Goal: Information Seeking & Learning: Learn about a topic

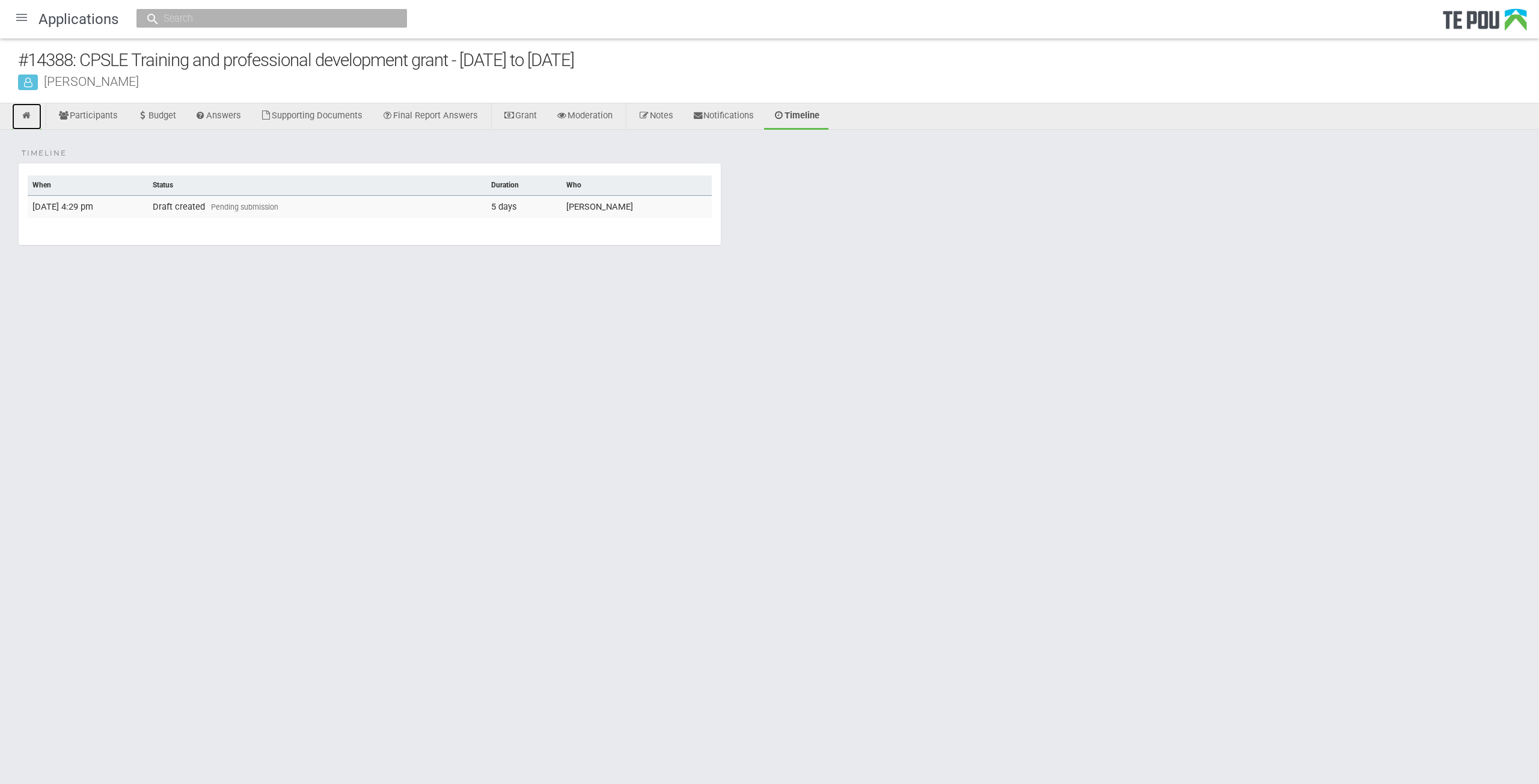
click at [29, 117] on icon at bounding box center [26, 115] width 11 height 9
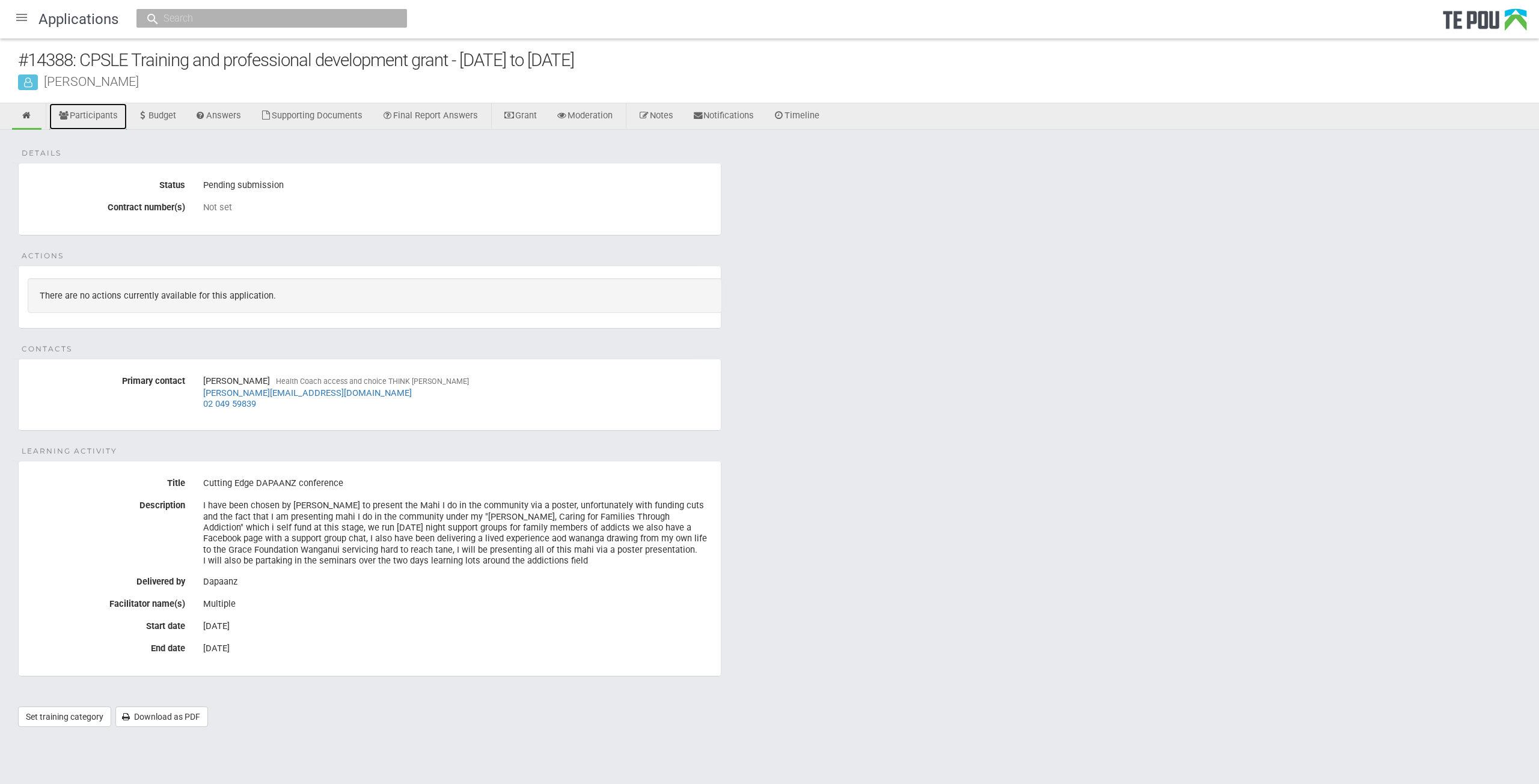
click at [74, 115] on link "Participants" at bounding box center [88, 116] width 78 height 26
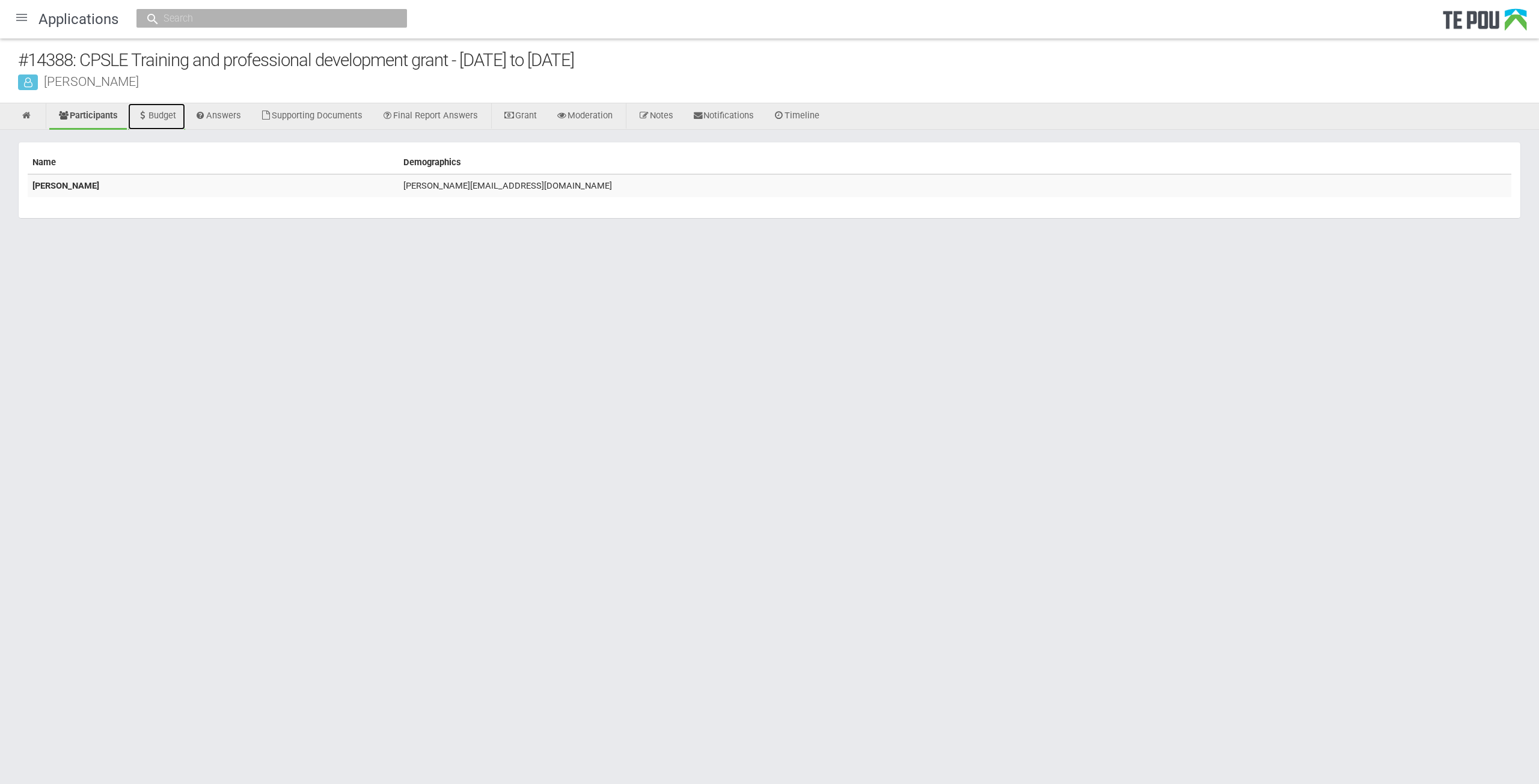
click at [169, 113] on link "Budget" at bounding box center [157, 116] width 57 height 26
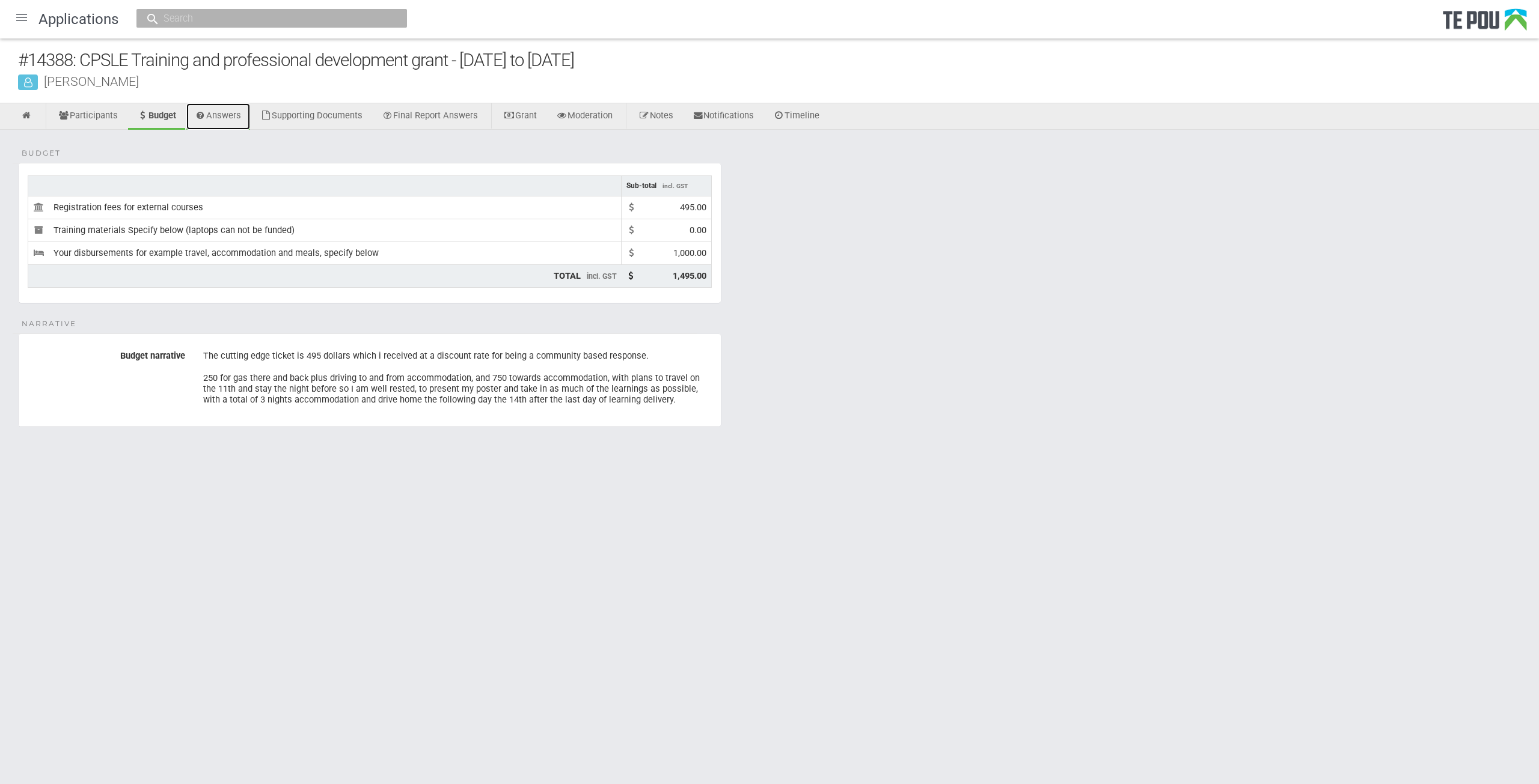
click at [225, 114] on link "Answers" at bounding box center [219, 116] width 64 height 26
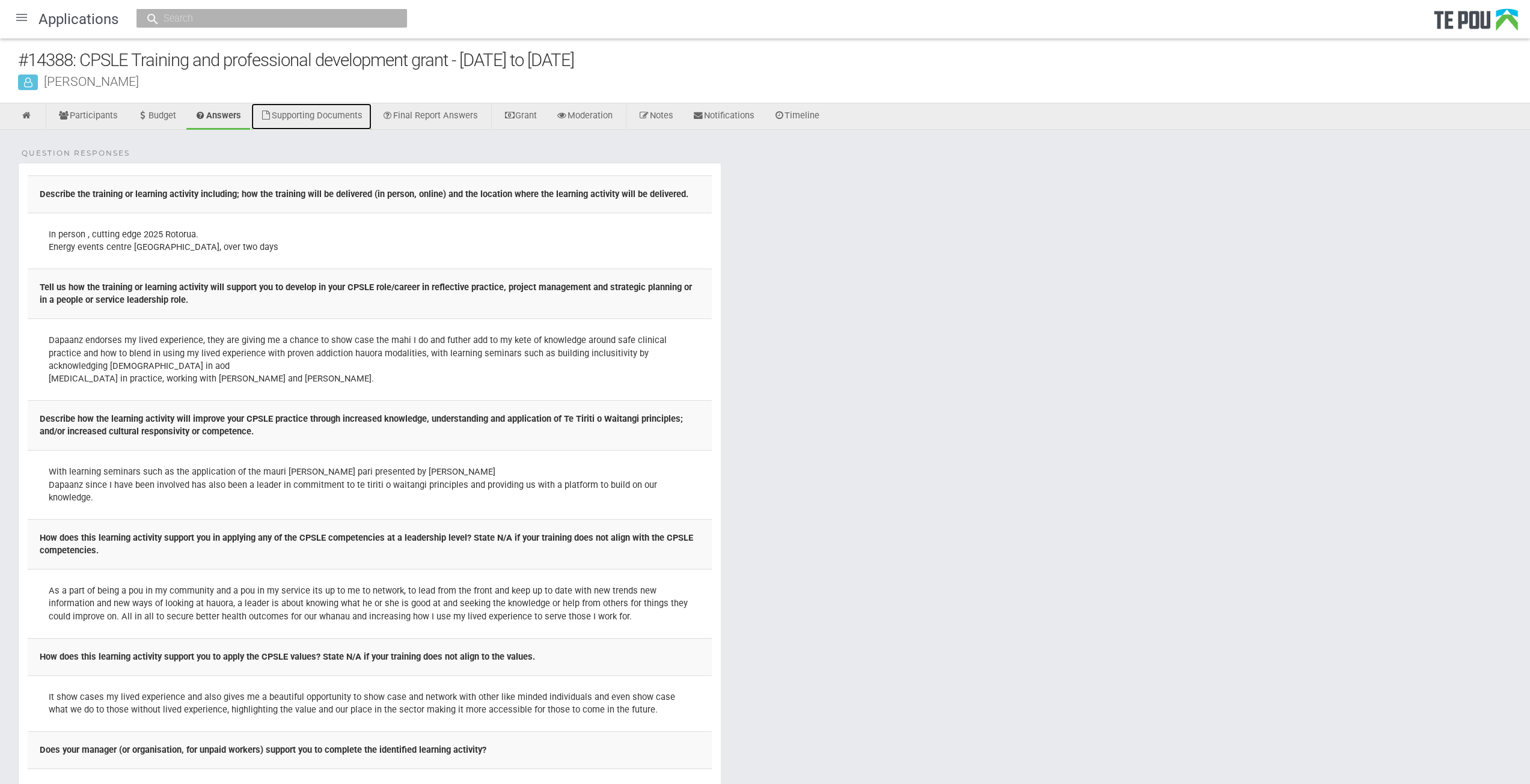
click at [315, 115] on link "Supporting Documents" at bounding box center [311, 116] width 121 height 26
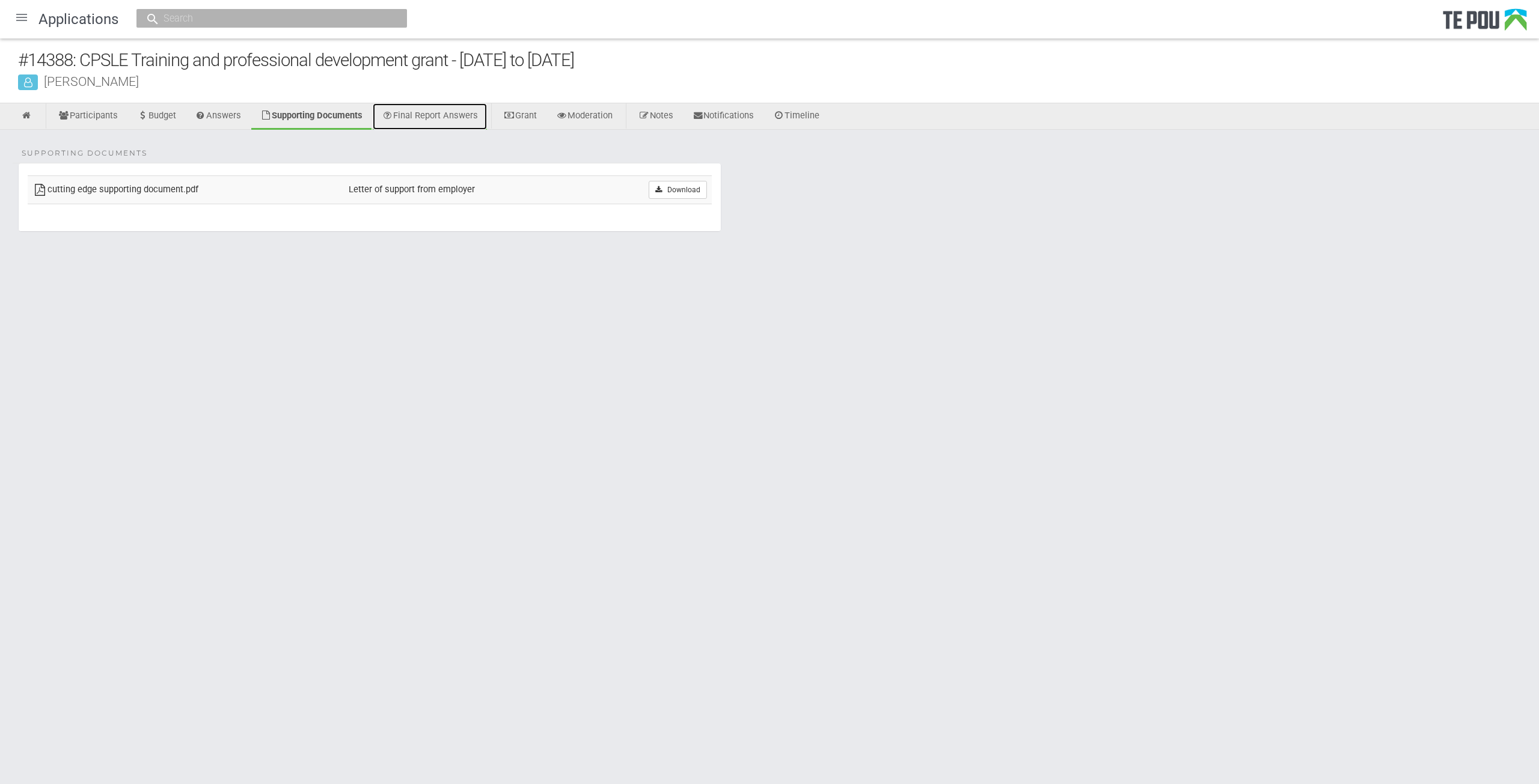
click at [420, 114] on link "Final Report Answers" at bounding box center [430, 116] width 114 height 26
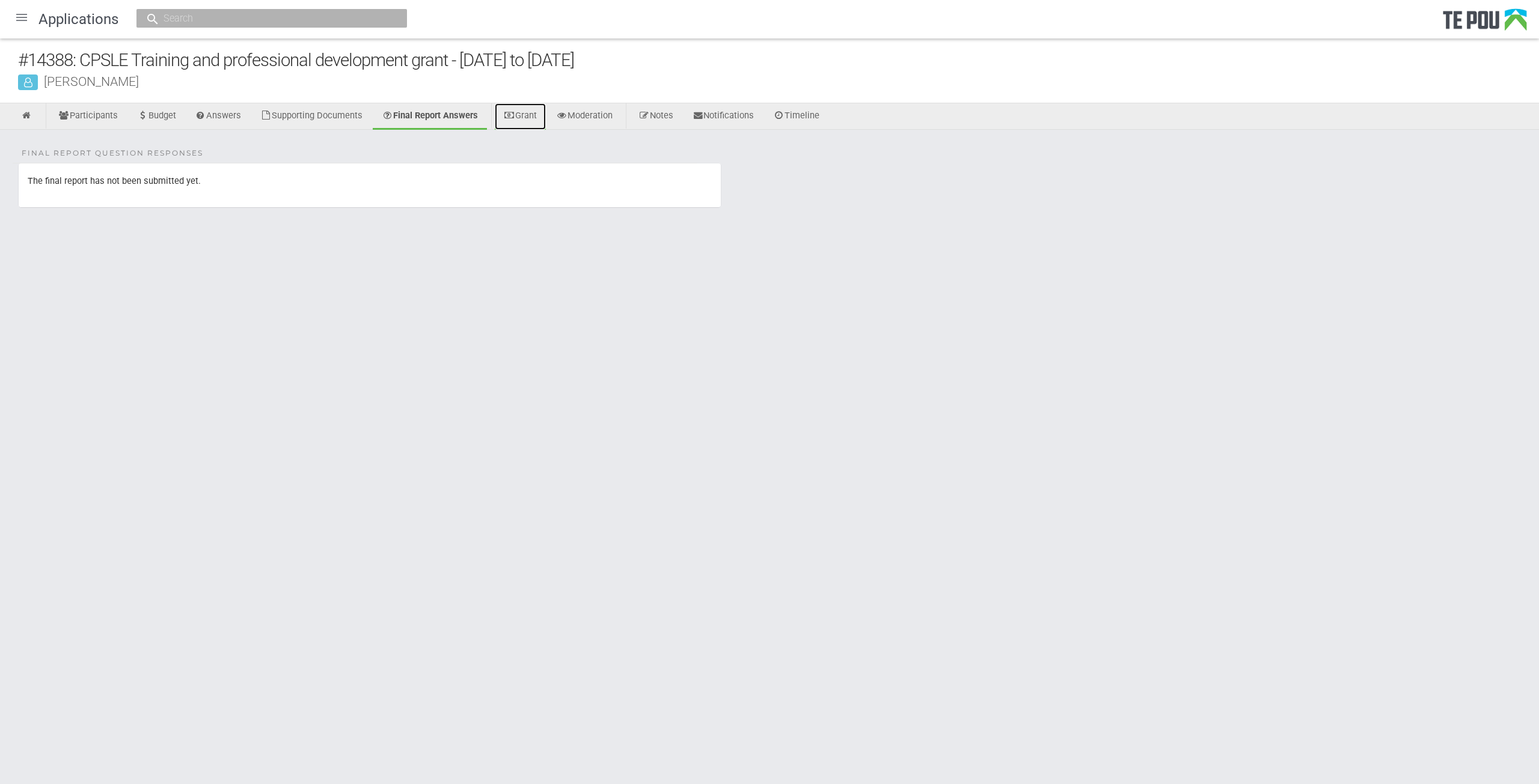
click at [530, 115] on link "Grant" at bounding box center [520, 116] width 51 height 26
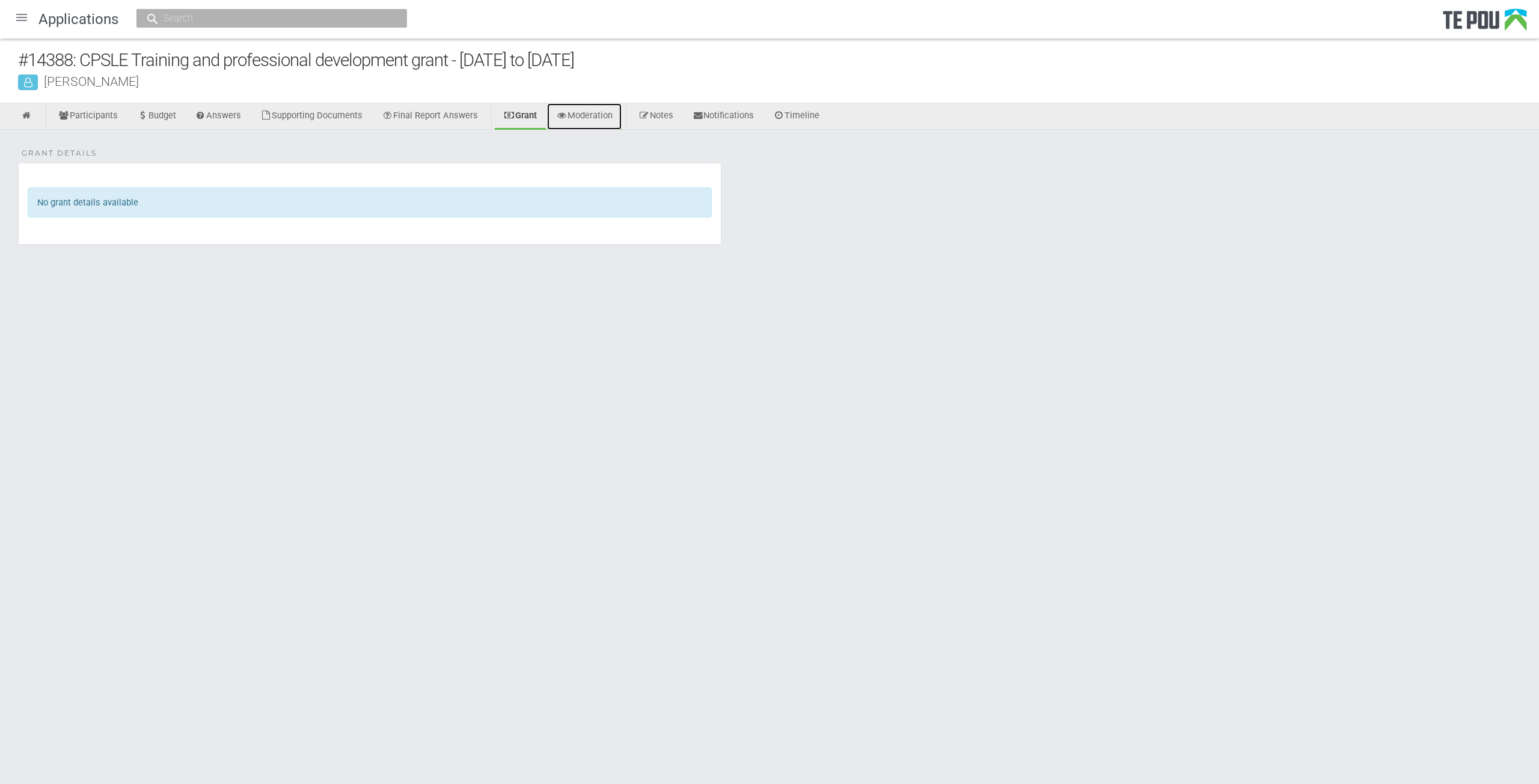
click at [589, 114] on link "Moderation" at bounding box center [584, 116] width 75 height 26
click at [819, 112] on link "Timeline" at bounding box center [796, 116] width 64 height 26
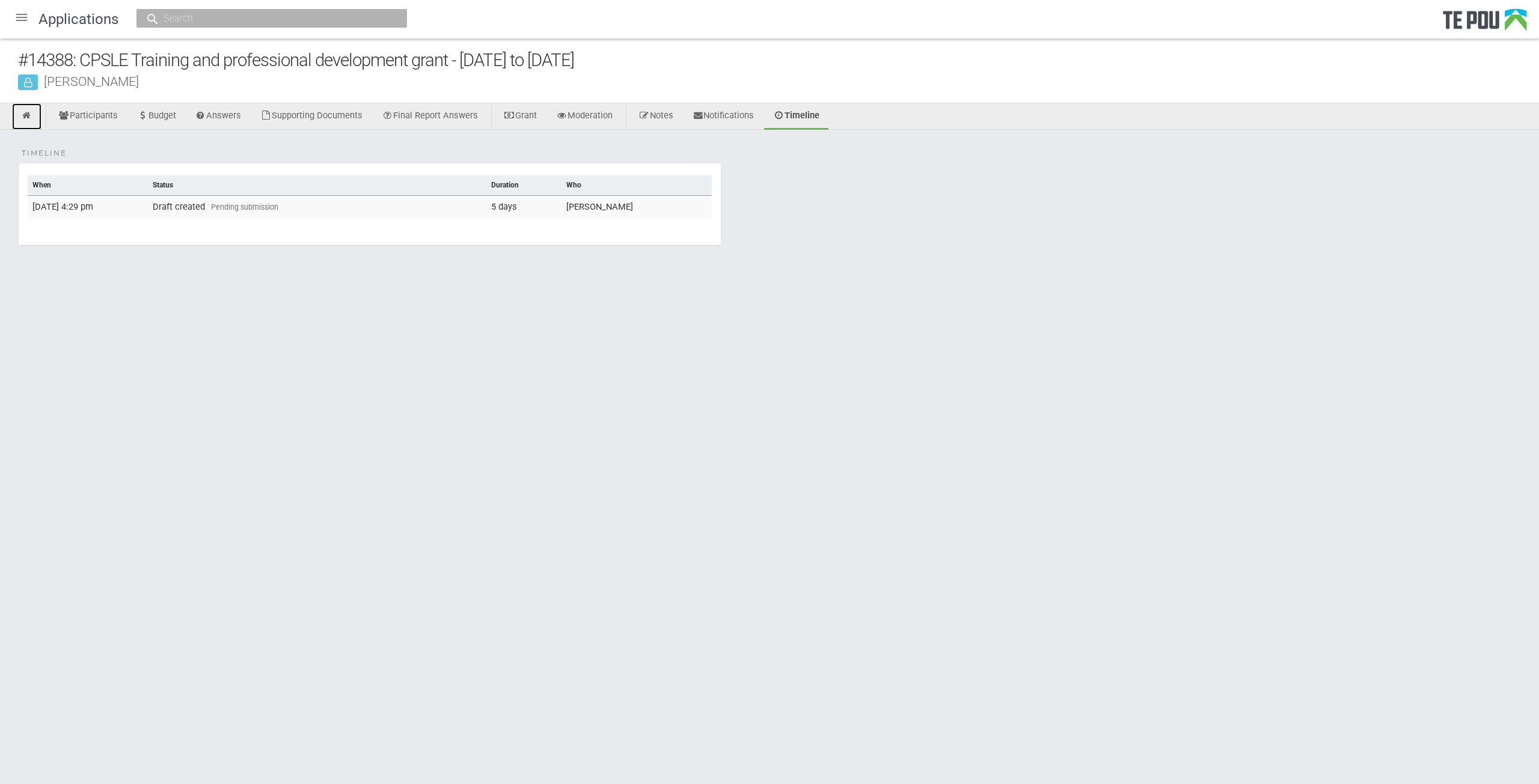
click at [29, 116] on icon at bounding box center [26, 115] width 11 height 9
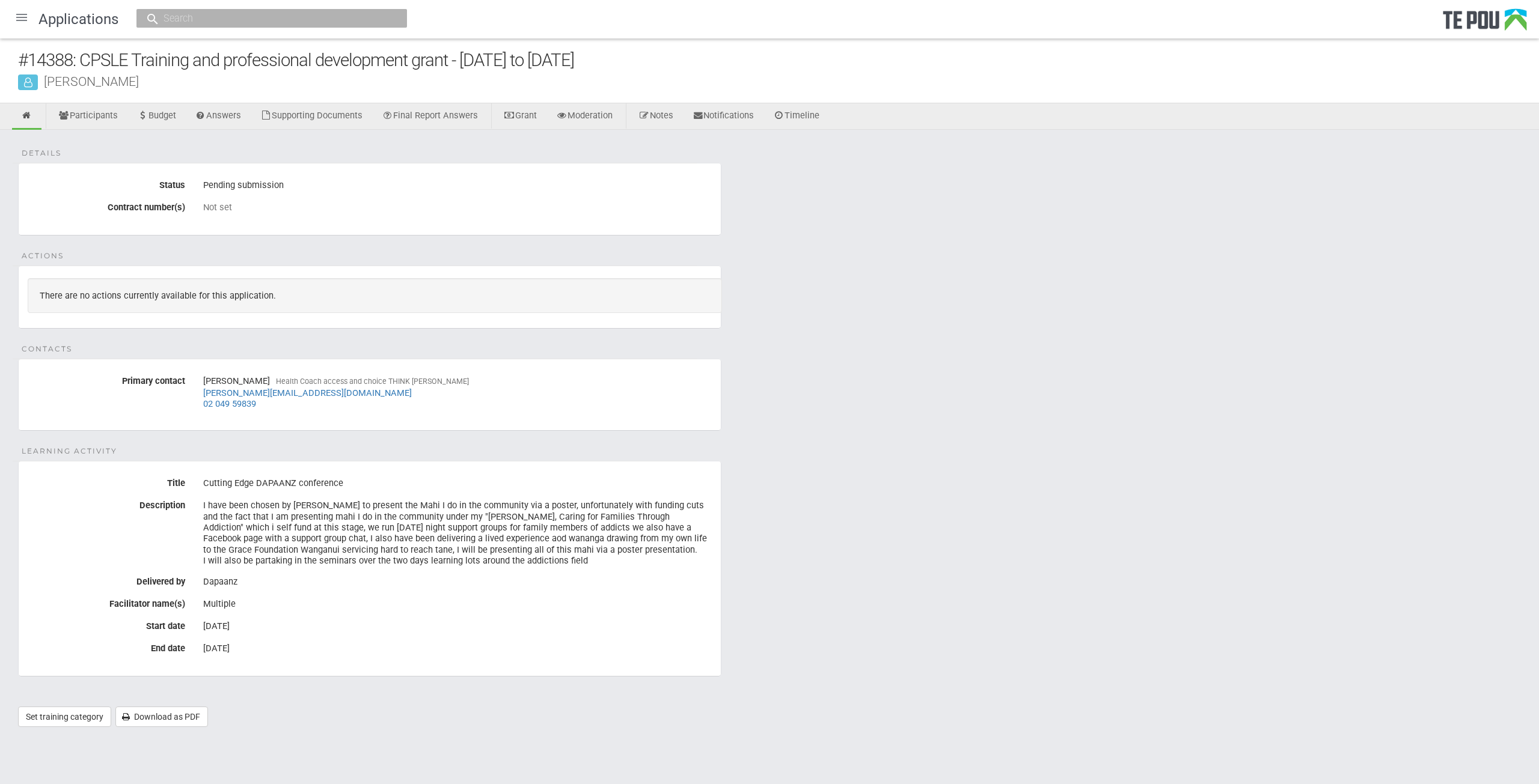
click at [25, 19] on div at bounding box center [22, 17] width 29 height 29
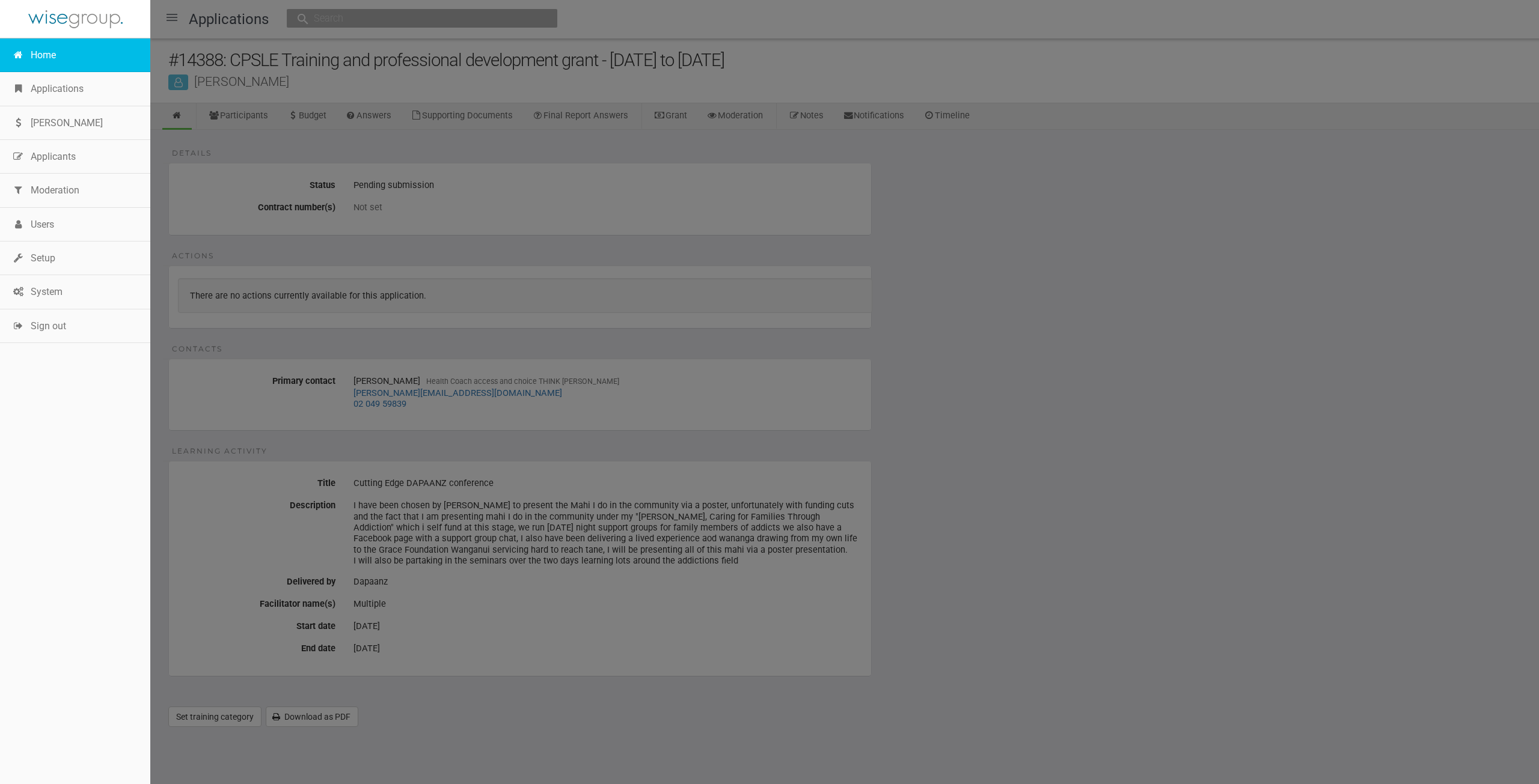
click at [41, 61] on link "Home" at bounding box center [75, 55] width 151 height 34
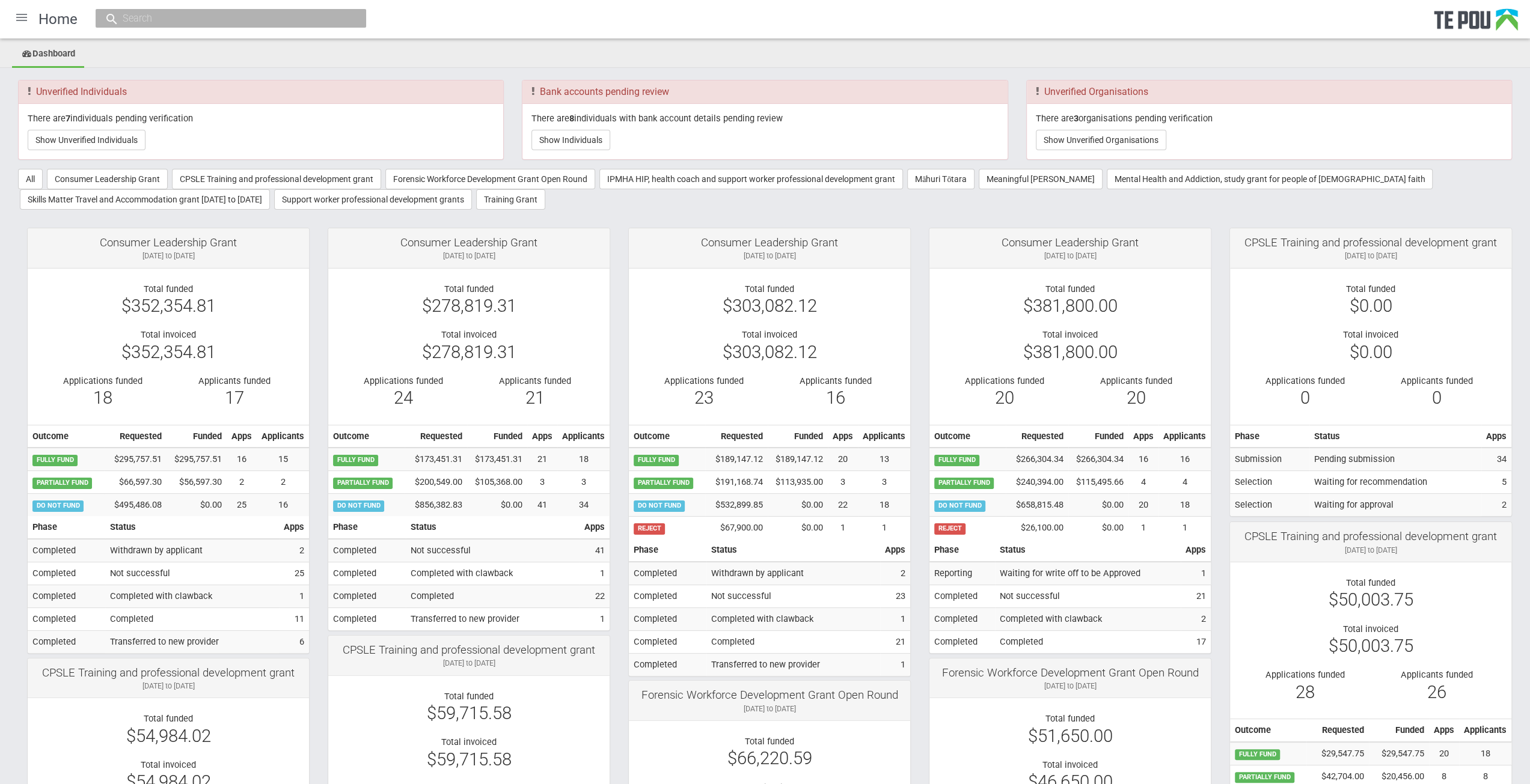
click at [16, 13] on div at bounding box center [22, 17] width 29 height 29
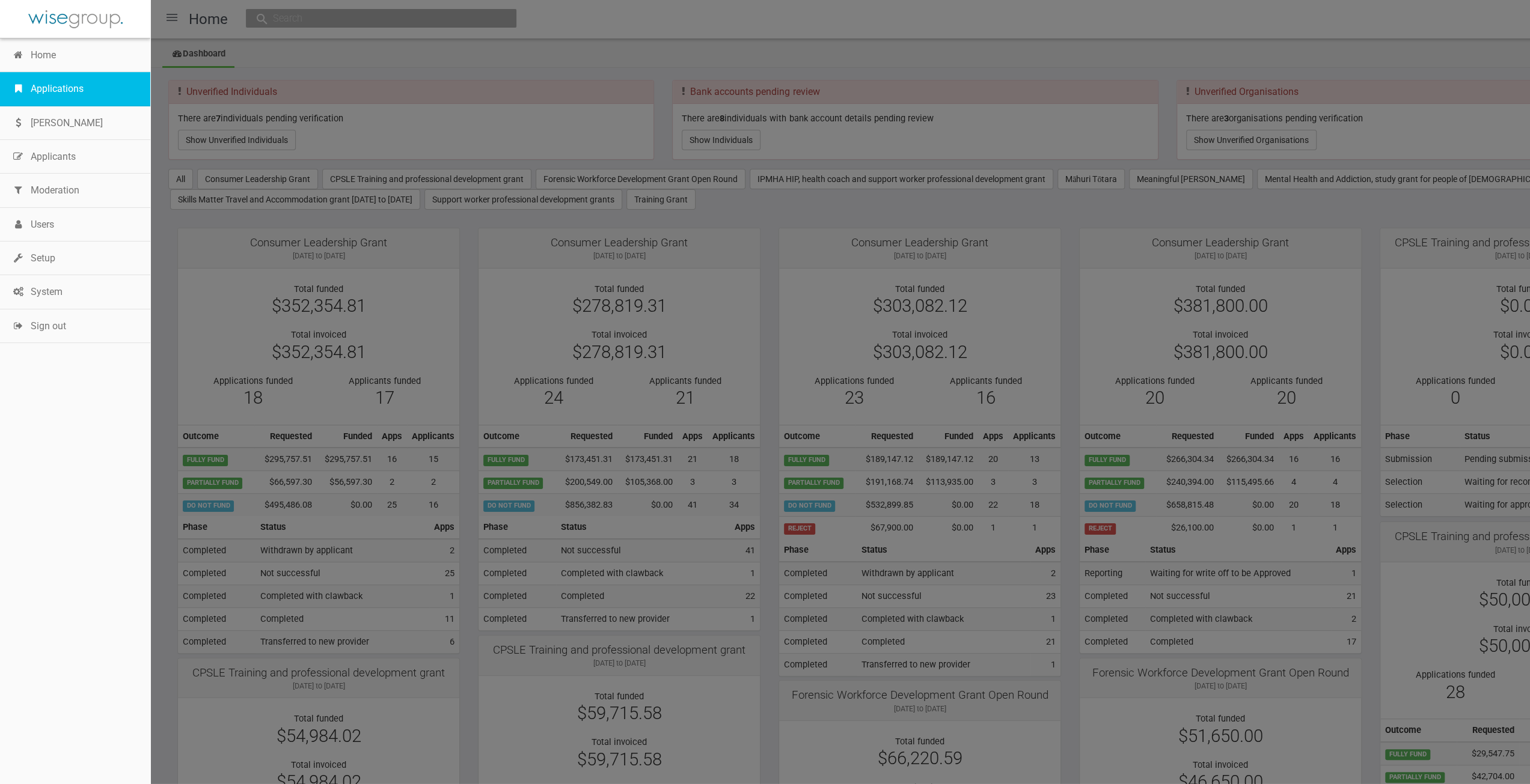
click at [61, 88] on link "Applications" at bounding box center [75, 88] width 151 height 34
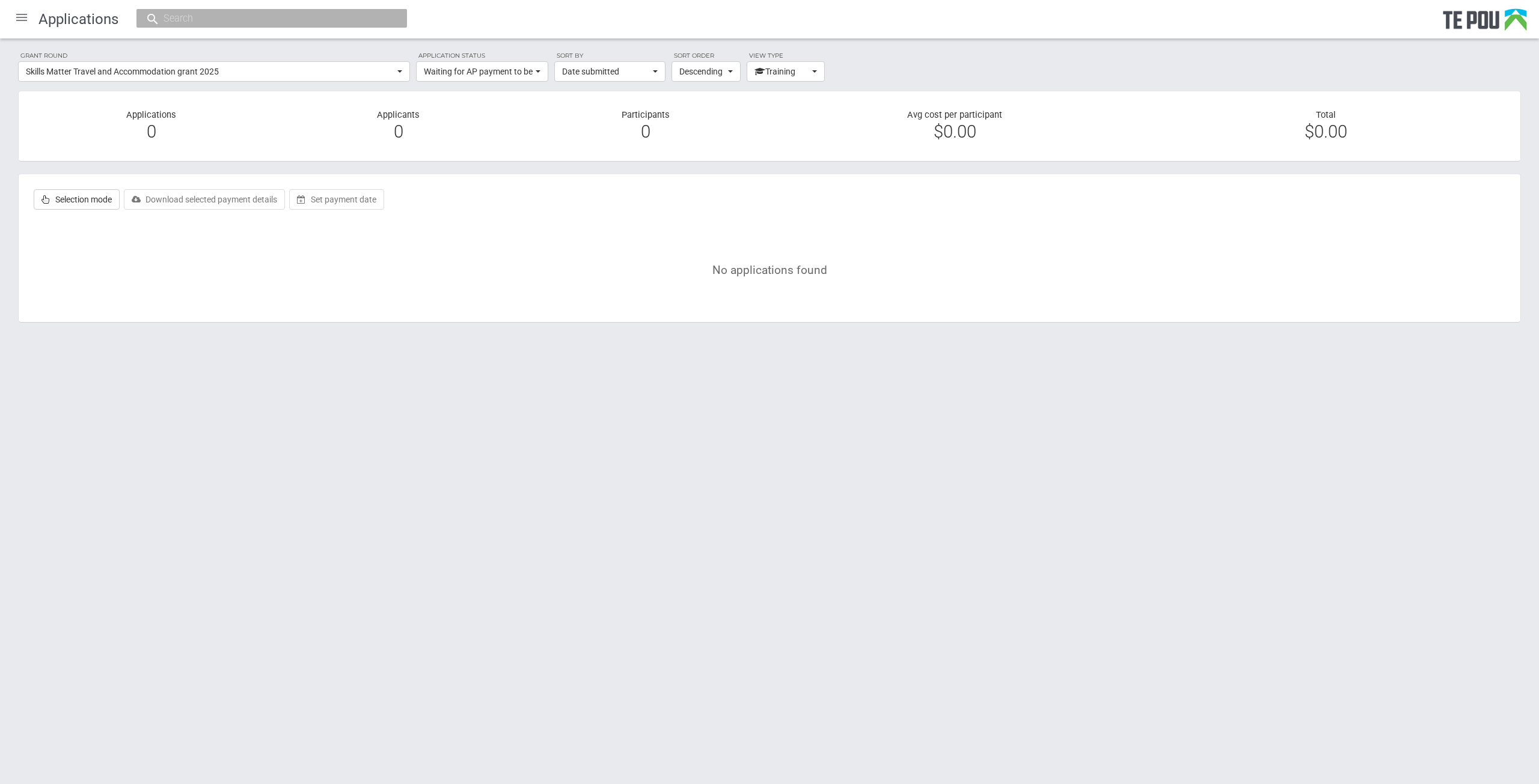
click at [28, 19] on div at bounding box center [22, 17] width 29 height 29
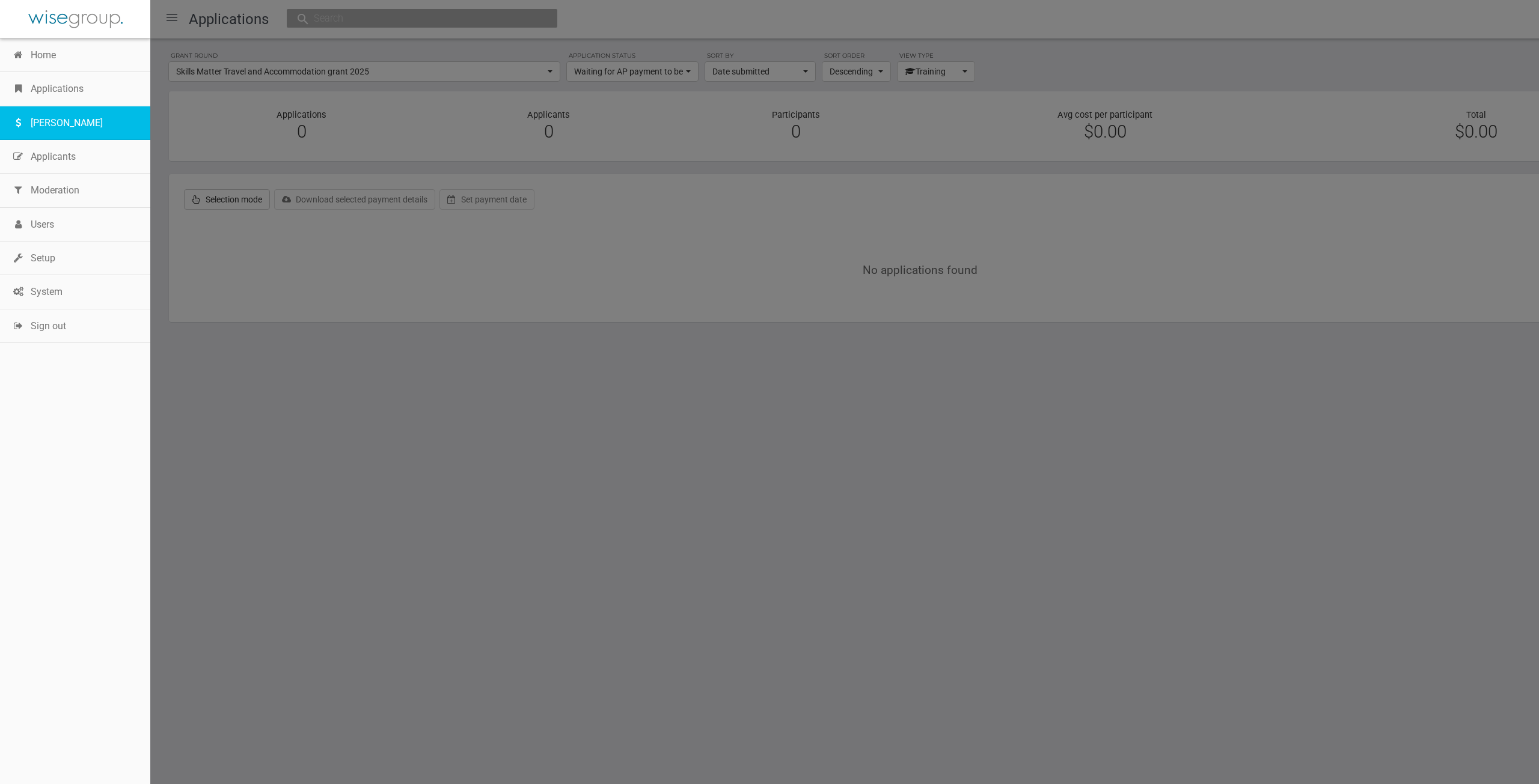
click at [46, 126] on link "[PERSON_NAME]" at bounding box center [75, 123] width 151 height 34
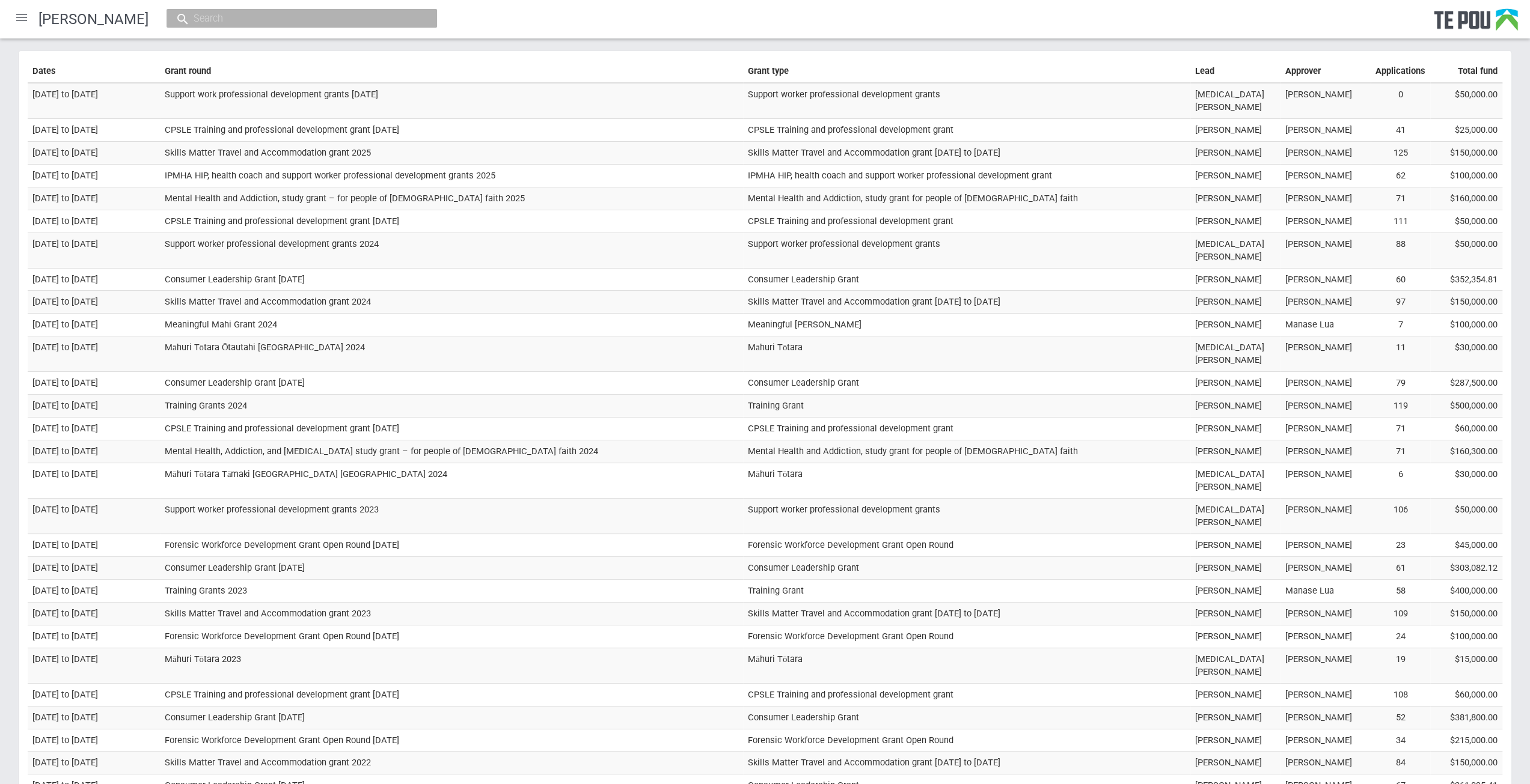
click at [26, 22] on div at bounding box center [22, 17] width 29 height 29
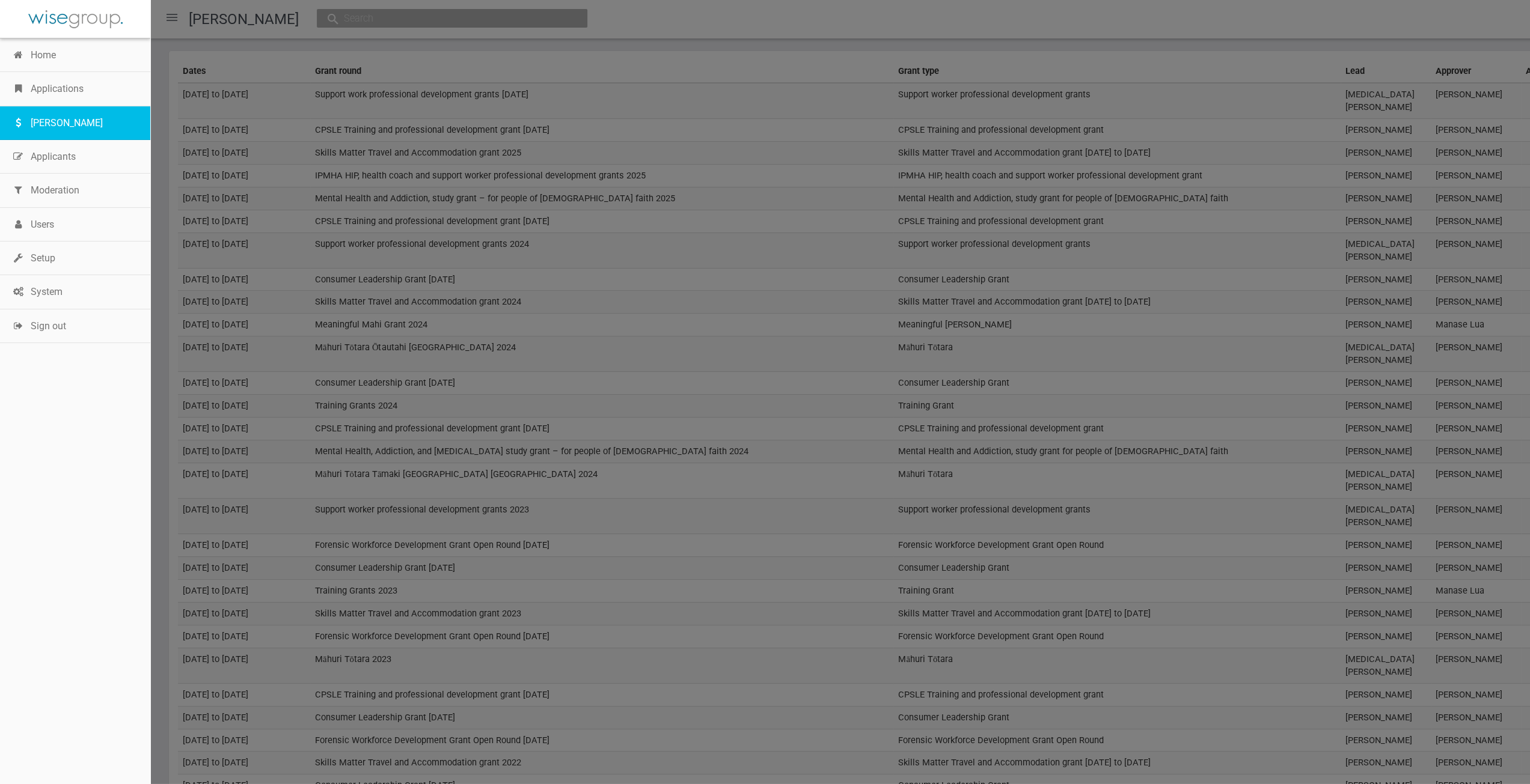
click at [47, 124] on link "[PERSON_NAME]" at bounding box center [75, 123] width 151 height 34
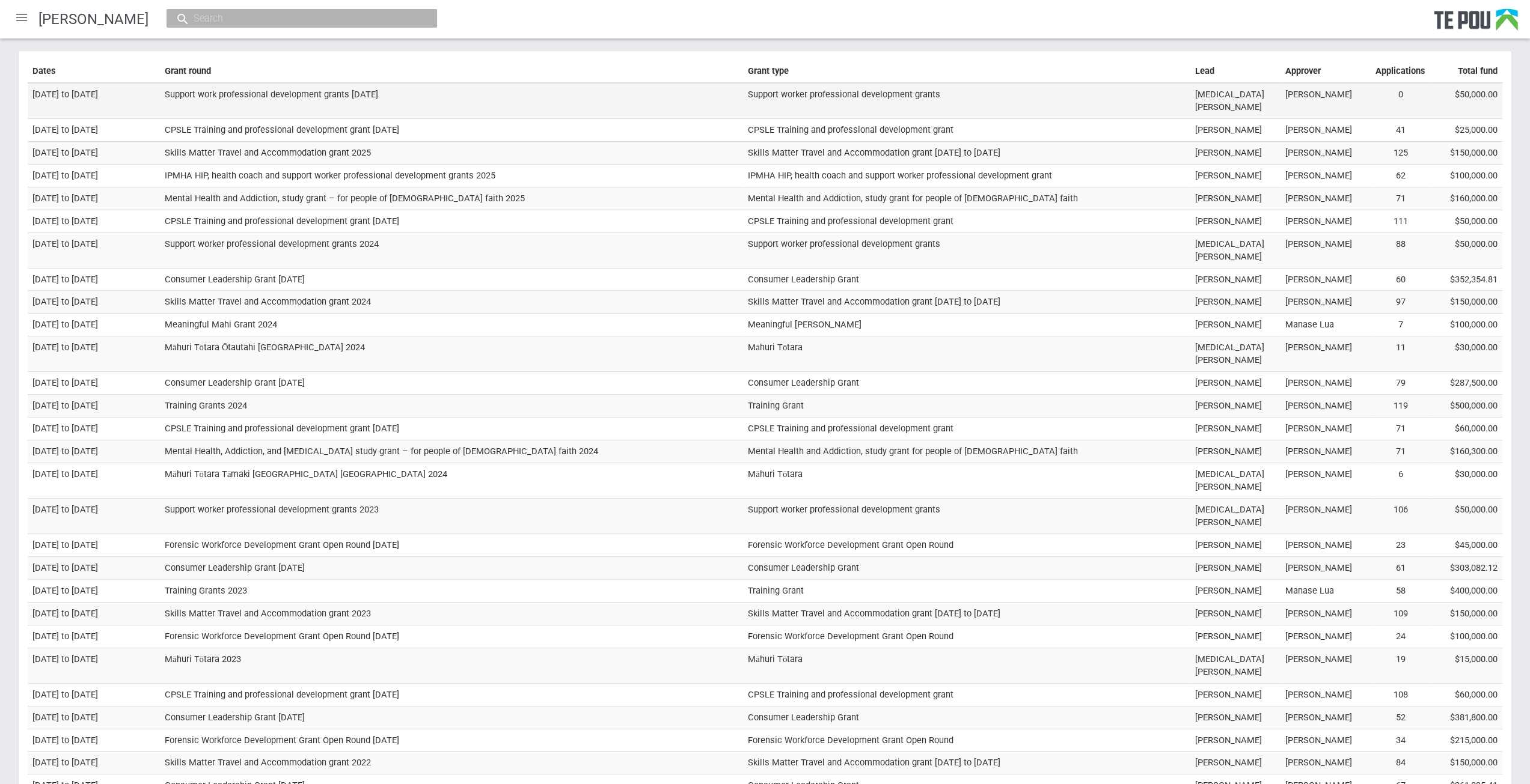
click at [255, 94] on td "Support work professional development grants [DATE]" at bounding box center [451, 100] width 583 height 35
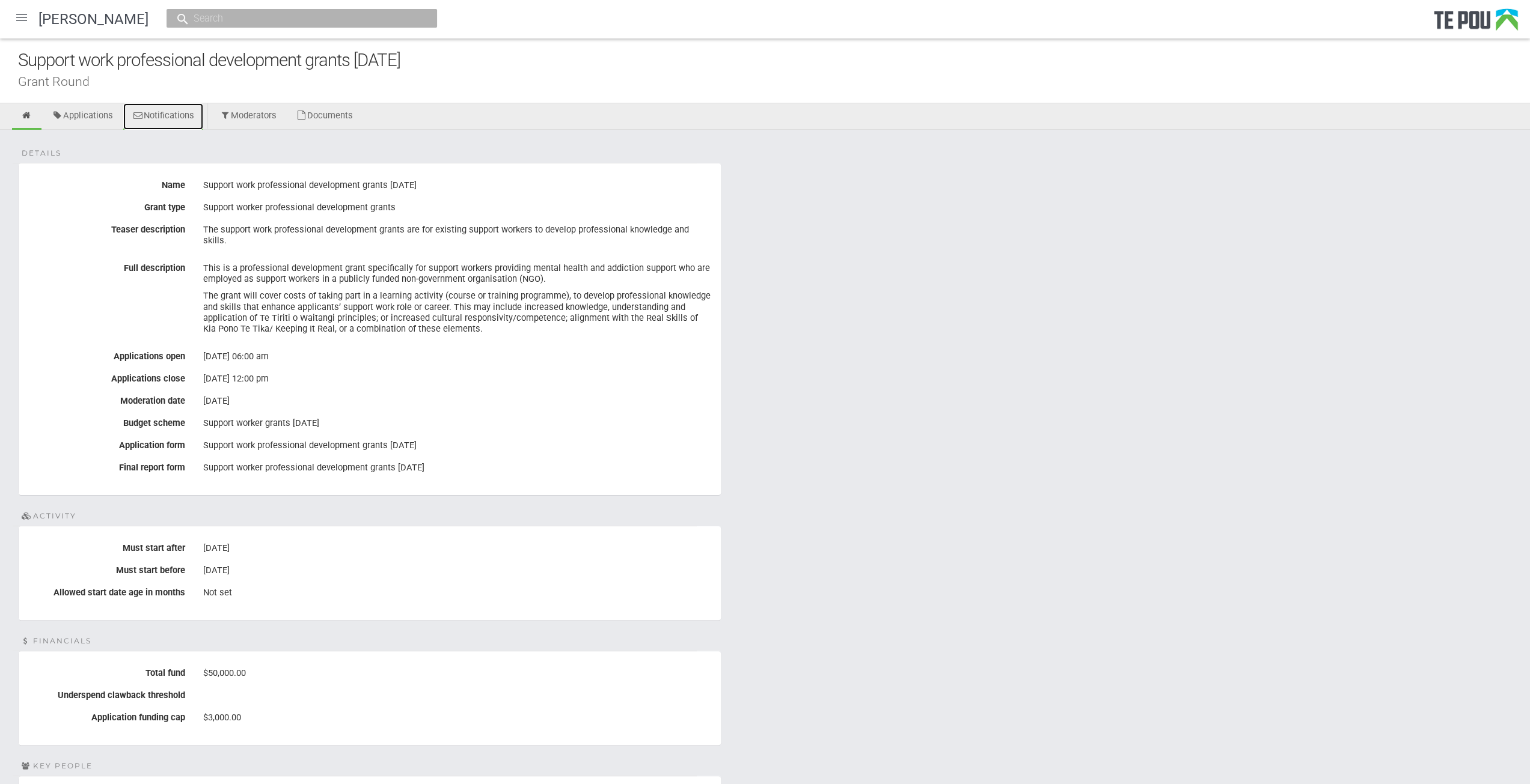
click at [178, 116] on link "Notifications" at bounding box center [163, 116] width 80 height 26
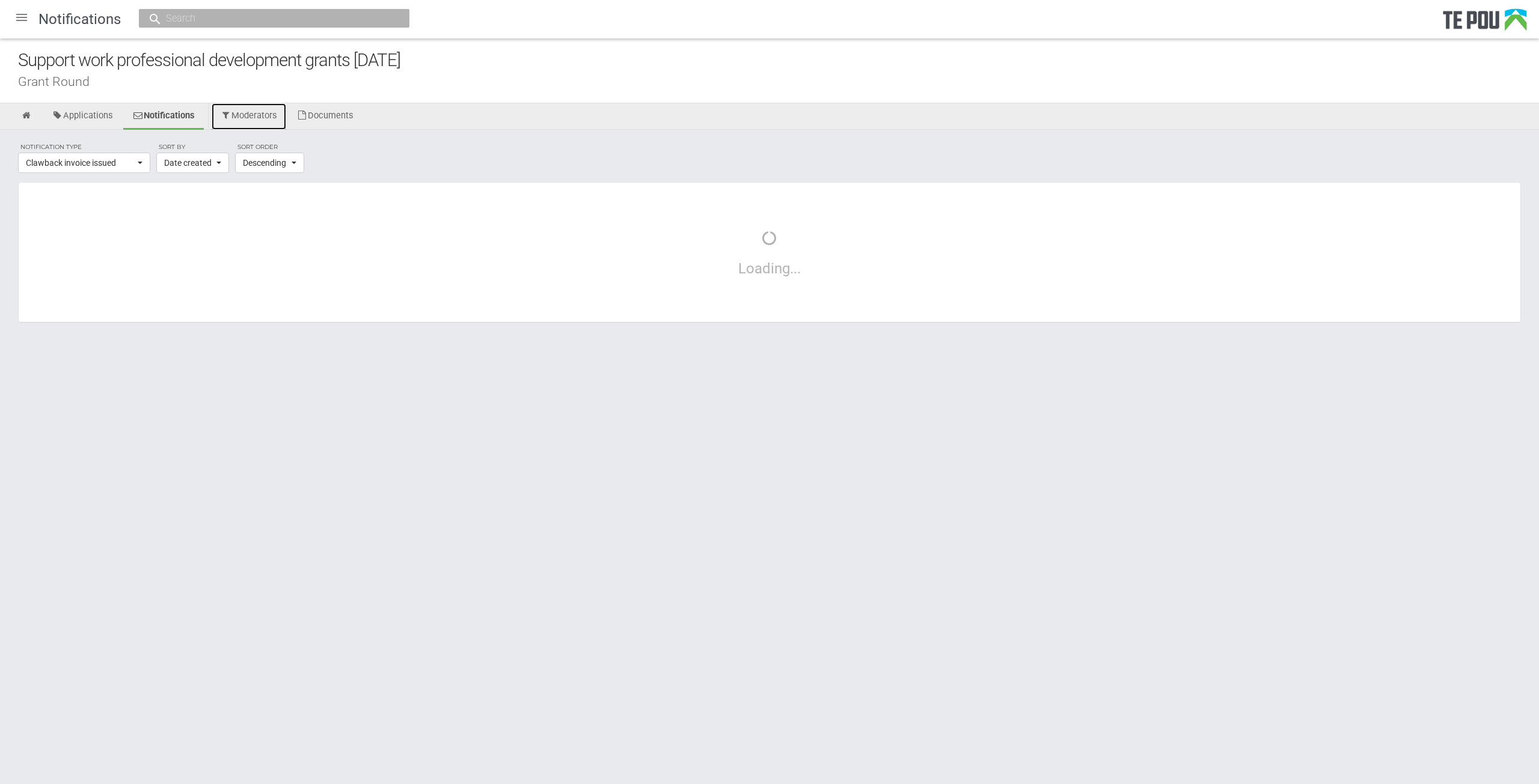
click at [264, 117] on link "Moderators" at bounding box center [249, 116] width 75 height 26
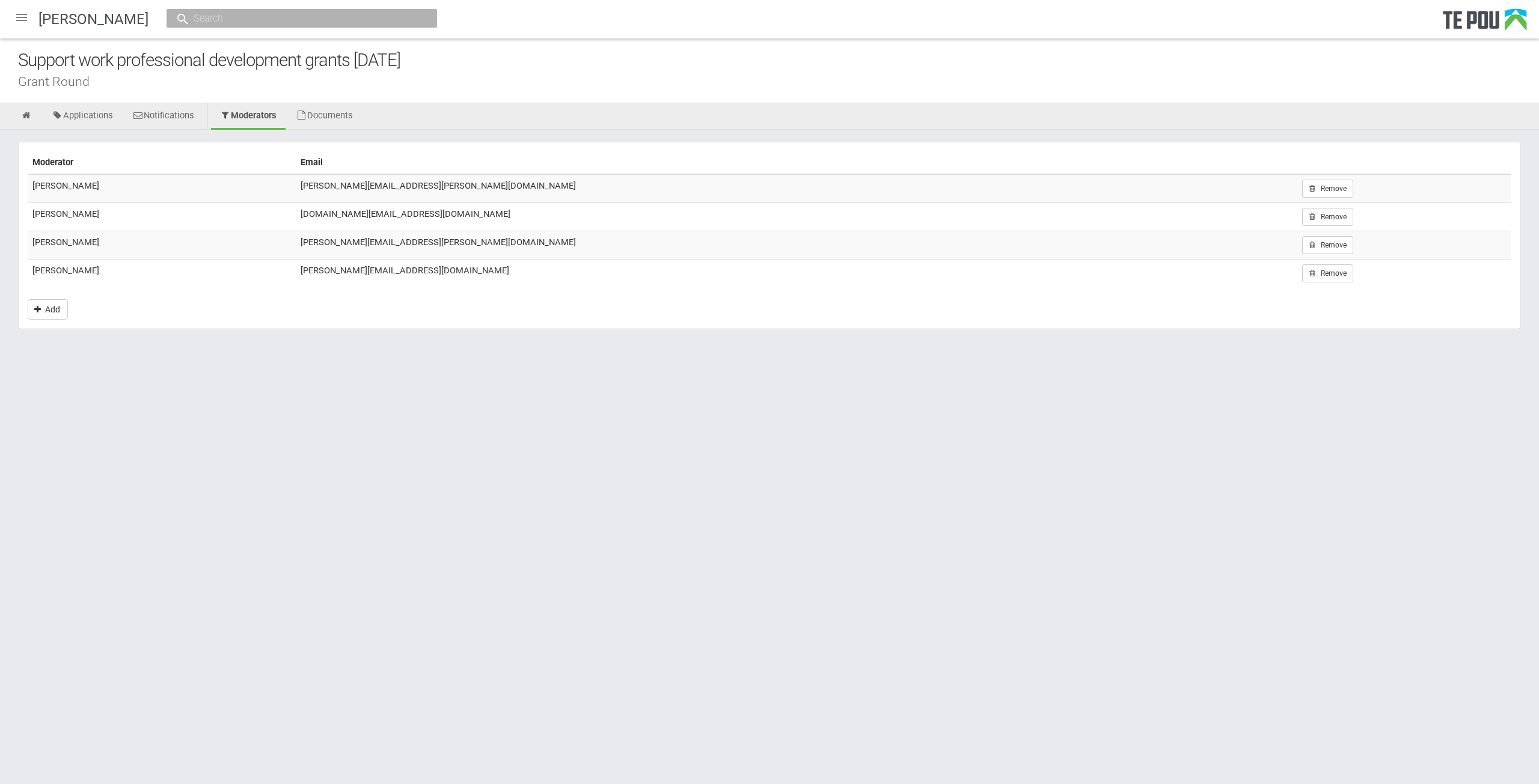
click at [18, 15] on div at bounding box center [22, 17] width 29 height 29
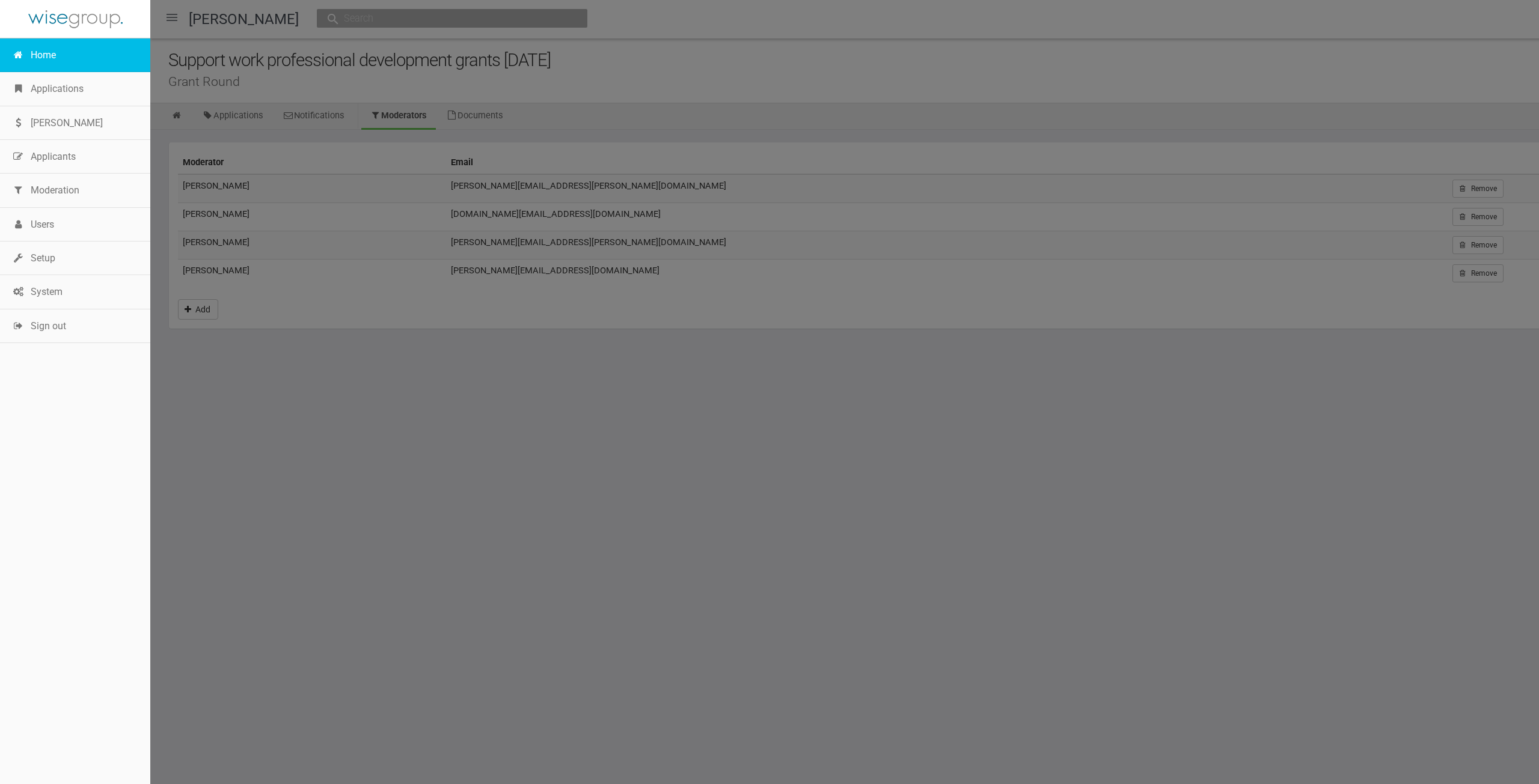
click at [43, 59] on link "Home" at bounding box center [75, 55] width 151 height 34
